Goal: Task Accomplishment & Management: Use online tool/utility

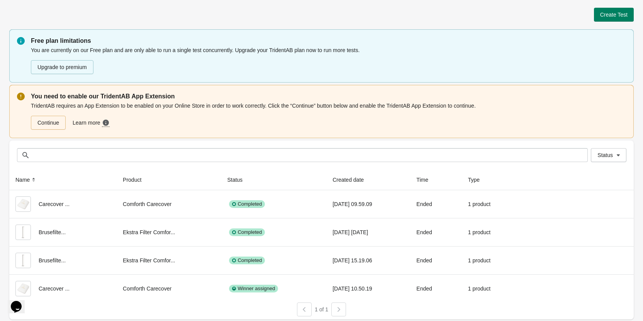
scroll to position [2, 0]
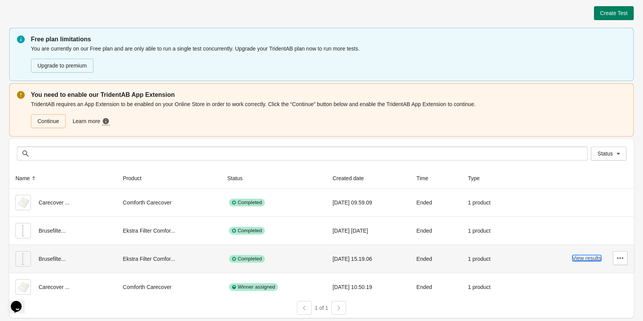
click at [592, 260] on button "View results" at bounding box center [586, 258] width 29 height 6
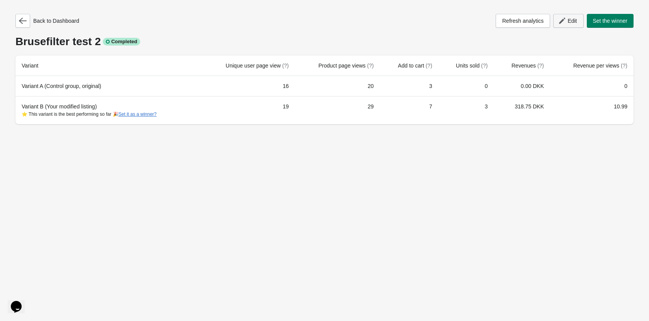
click at [564, 20] on icon "button" at bounding box center [562, 21] width 8 height 8
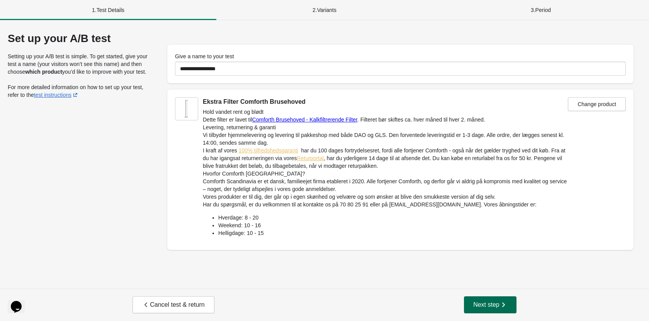
click at [482, 301] on span "Next step" at bounding box center [490, 305] width 34 height 8
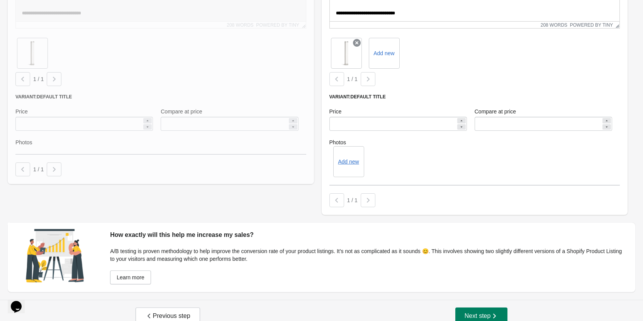
scroll to position [347, 0]
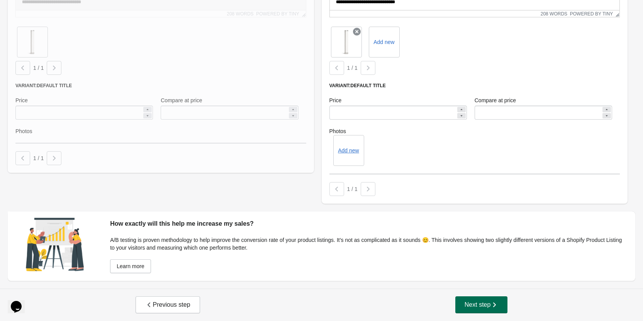
click at [486, 309] on span "Next step" at bounding box center [482, 305] width 34 height 8
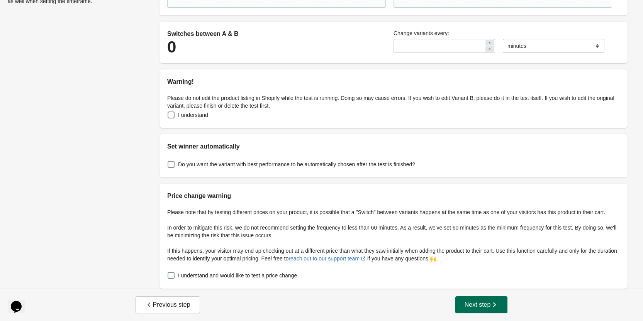
scroll to position [0, 0]
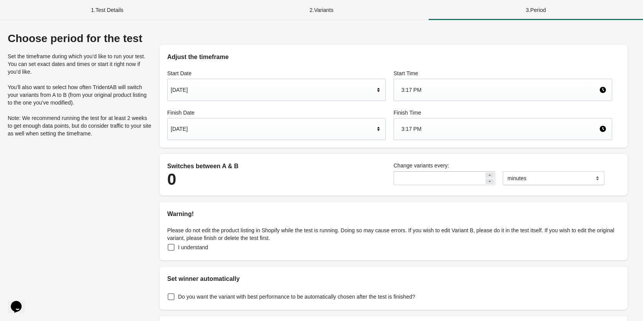
click at [200, 86] on div "[DATE]" at bounding box center [273, 90] width 204 height 15
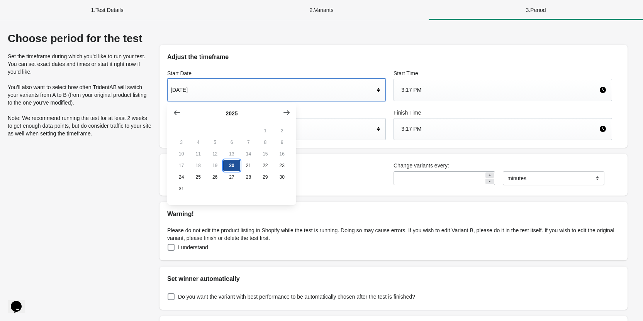
click at [231, 169] on button "20" at bounding box center [231, 166] width 17 height 12
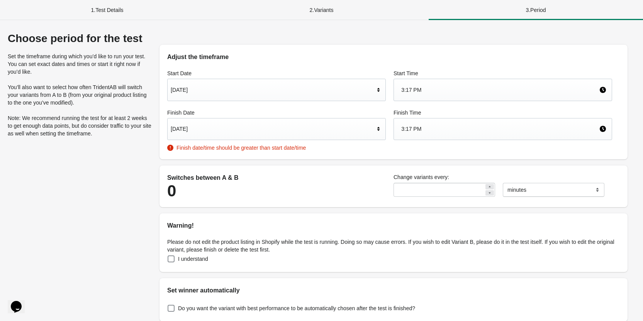
click at [419, 90] on div "3:17 PM" at bounding box center [500, 90] width 198 height 15
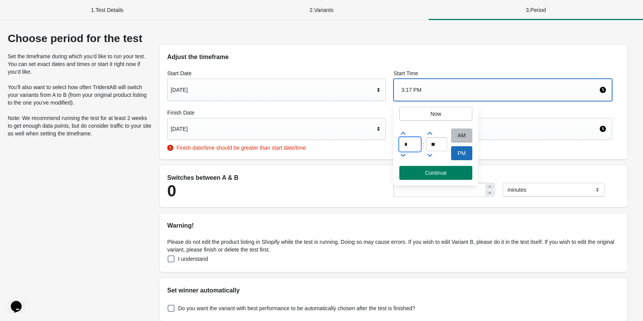
drag, startPoint x: 409, startPoint y: 144, endPoint x: 391, endPoint y: 143, distance: 17.8
click at [394, 144] on div "* : ** AM PM" at bounding box center [436, 146] width 85 height 39
type input "*"
drag, startPoint x: 440, startPoint y: 143, endPoint x: 422, endPoint y: 146, distance: 17.7
click at [423, 146] on div "* : ** AM PM" at bounding box center [436, 146] width 85 height 39
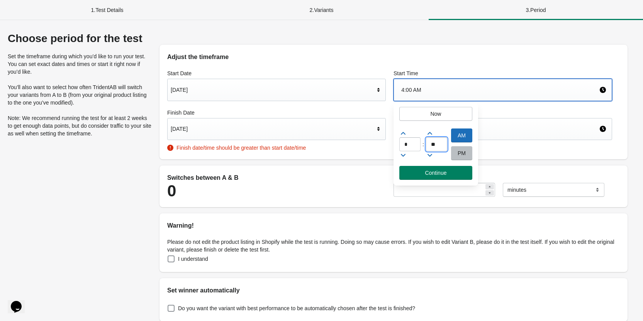
type input "**"
click at [415, 157] on div at bounding box center [409, 155] width 21 height 8
click at [404, 134] on icon at bounding box center [403, 134] width 8 height 8
type input "*"
click at [464, 151] on div "PM" at bounding box center [461, 153] width 21 height 14
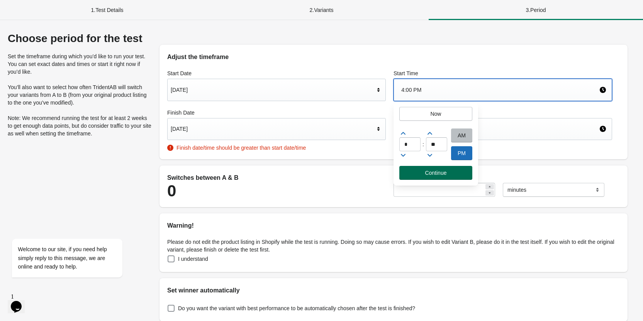
click at [435, 177] on button "Continue" at bounding box center [435, 173] width 73 height 14
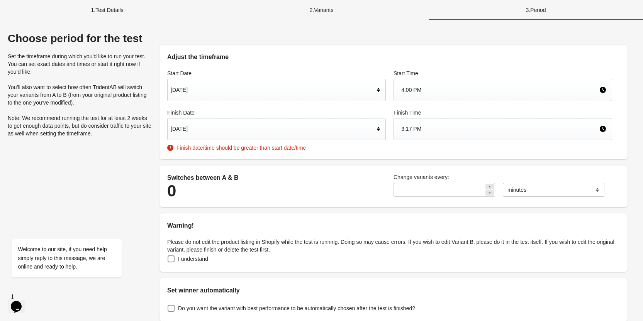
click at [414, 89] on div "4:00 PM" at bounding box center [500, 90] width 198 height 15
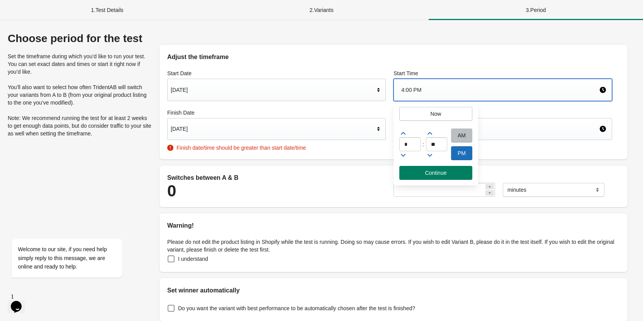
click at [403, 154] on icon at bounding box center [403, 155] width 8 height 8
type input "*"
click at [432, 174] on span "Continue" at bounding box center [436, 173] width 22 height 6
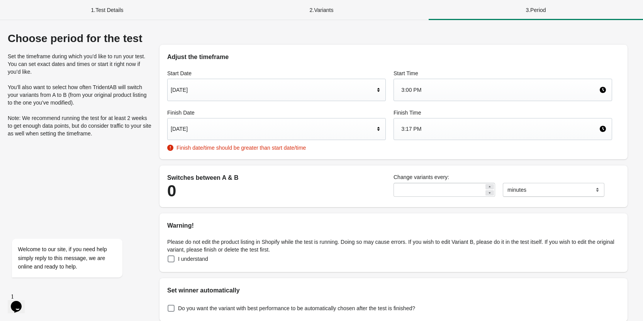
click at [193, 132] on div "[DATE]" at bounding box center [273, 129] width 204 height 15
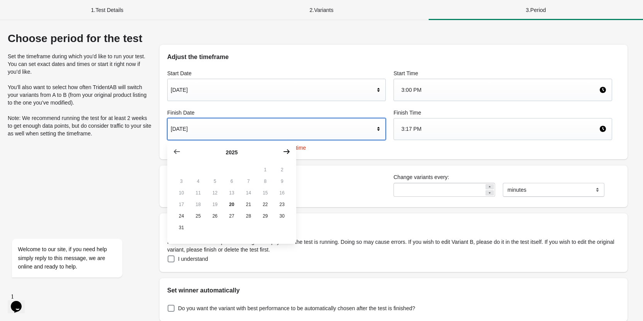
click at [288, 149] on icon "button" at bounding box center [287, 152] width 8 height 8
click at [213, 170] on button "2" at bounding box center [215, 170] width 17 height 12
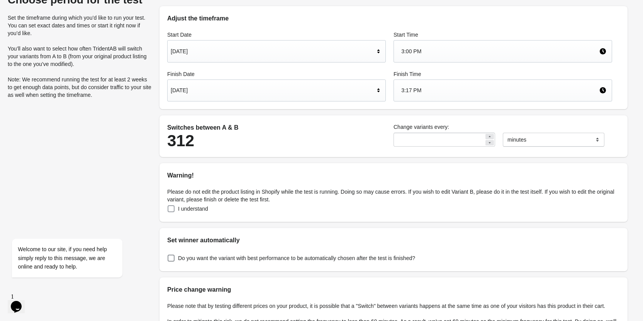
click at [173, 211] on span at bounding box center [171, 209] width 7 height 7
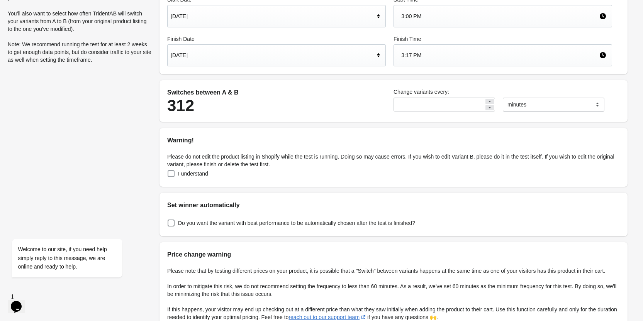
scroll to position [132, 0]
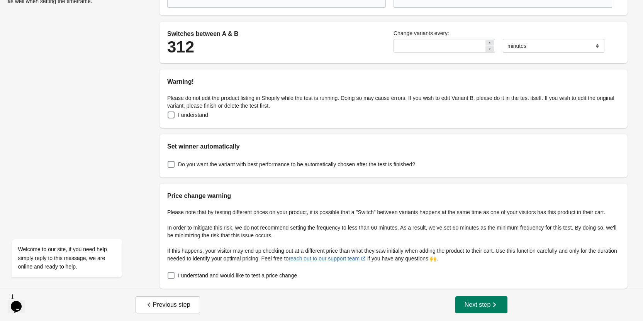
click at [172, 272] on span at bounding box center [171, 276] width 8 height 8
click at [472, 306] on span "Next step" at bounding box center [482, 305] width 34 height 8
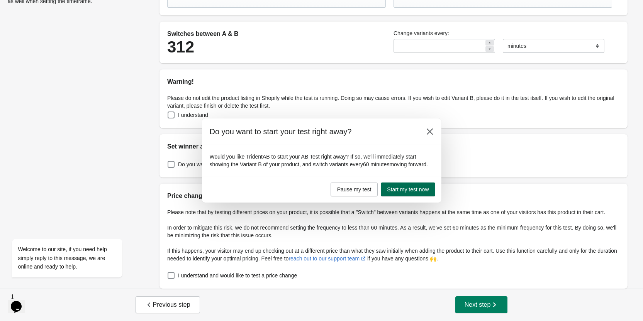
click at [403, 190] on span "Start my test now" at bounding box center [408, 190] width 42 height 6
